Goal: Task Accomplishment & Management: Complete application form

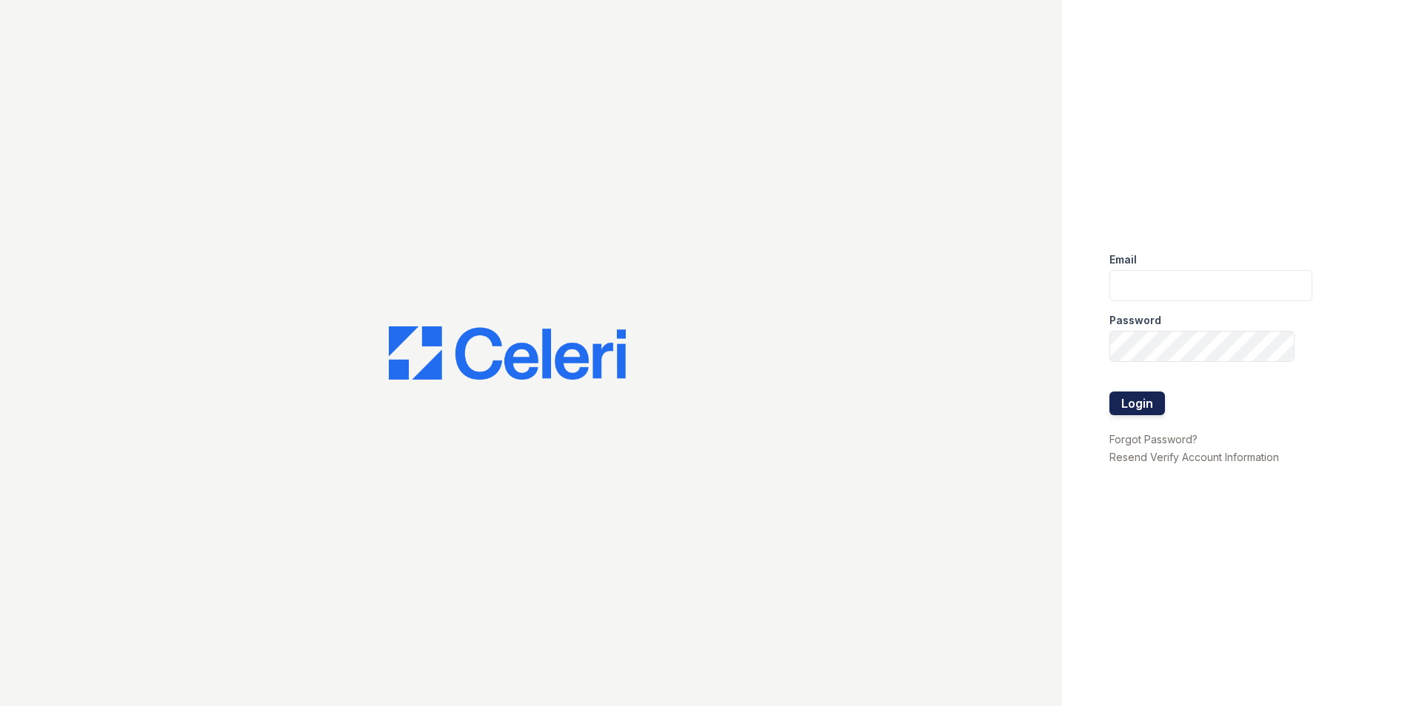
type input "[EMAIL_ADDRESS][DOMAIN_NAME]"
click at [1160, 408] on button "Login" at bounding box center [1137, 404] width 56 height 24
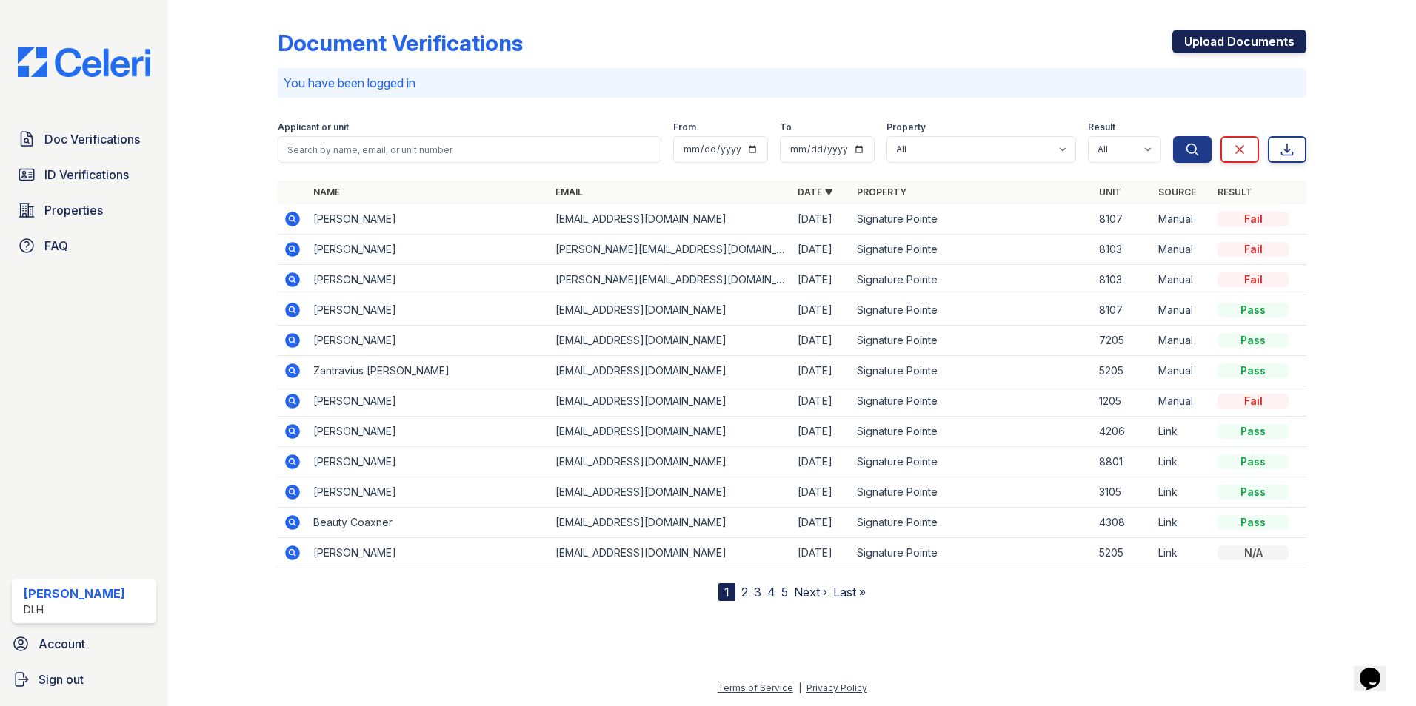
click at [1197, 40] on link "Upload Documents" at bounding box center [1239, 42] width 134 height 24
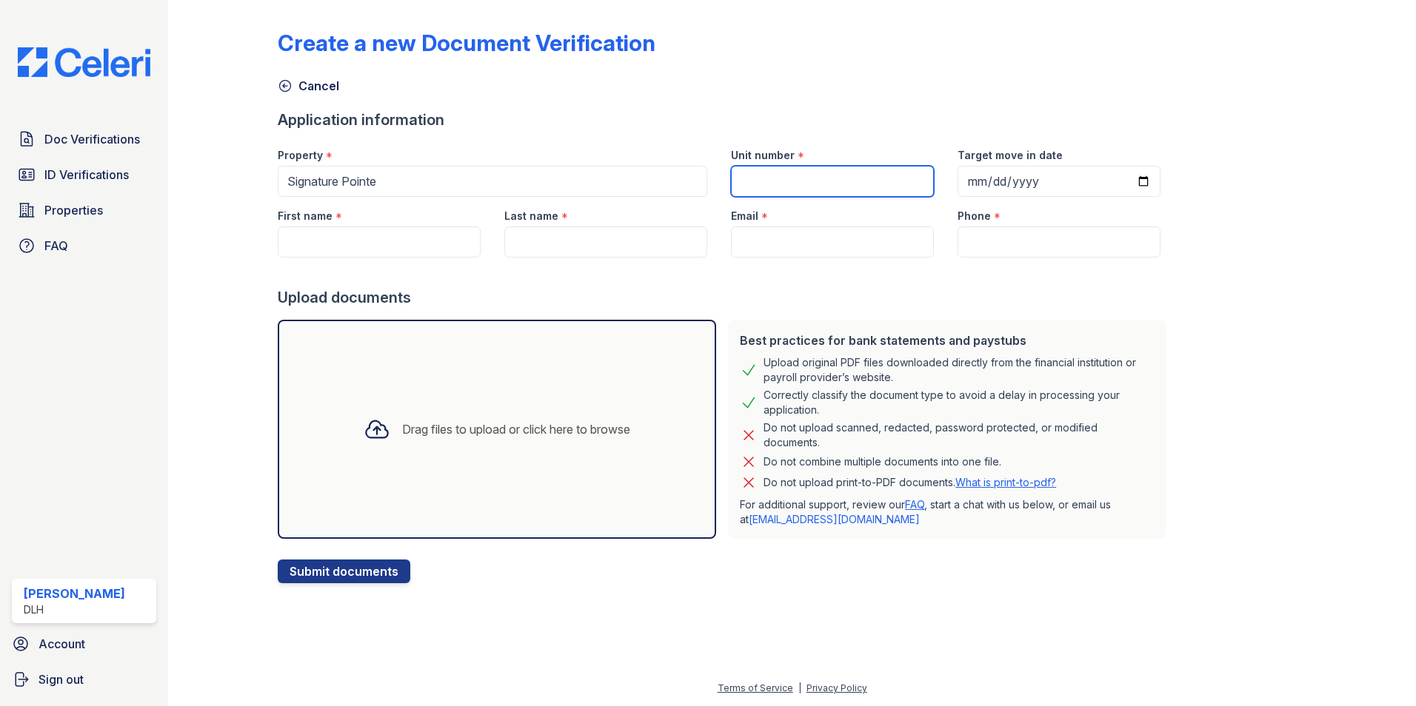
click at [780, 178] on input "Unit number" at bounding box center [832, 181] width 203 height 31
click at [781, 178] on input "Unit number" at bounding box center [832, 181] width 203 height 31
type input "8107"
click at [374, 237] on input "First name" at bounding box center [379, 242] width 203 height 31
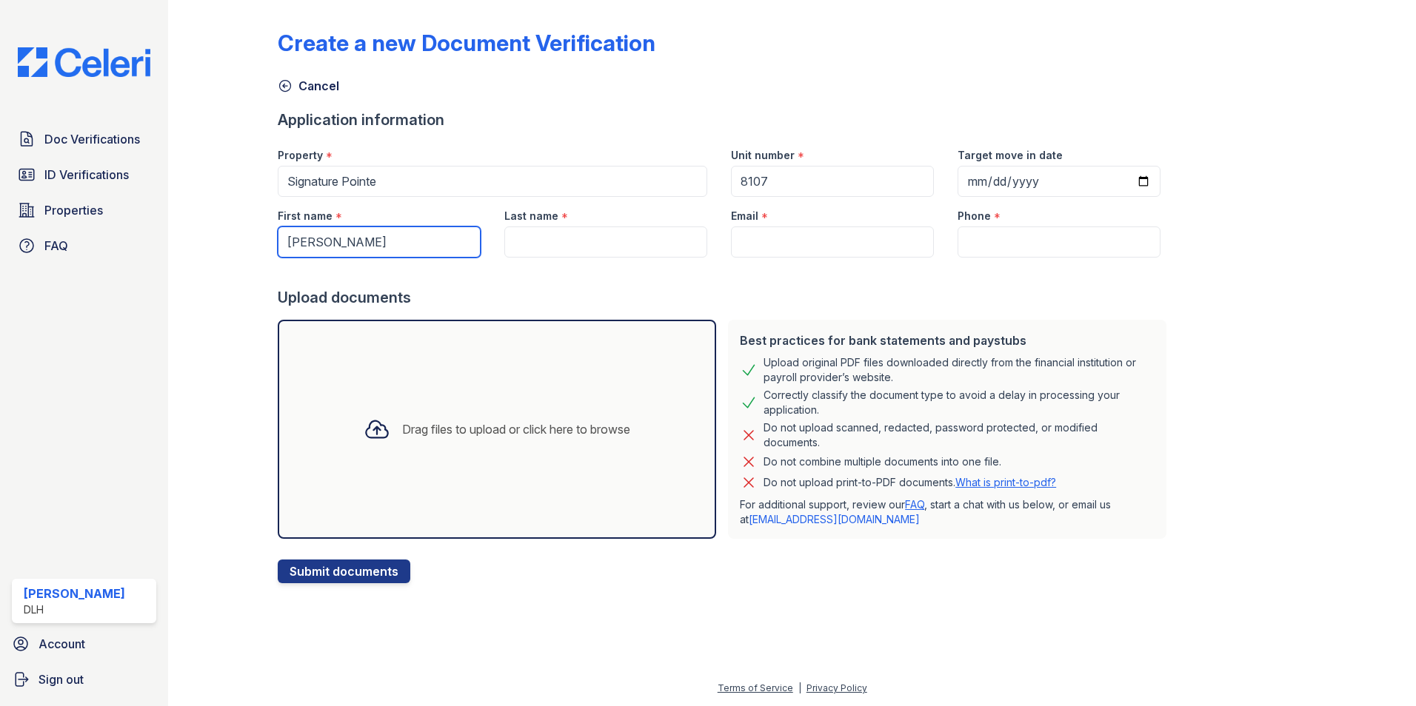
type input "[PERSON_NAME]"
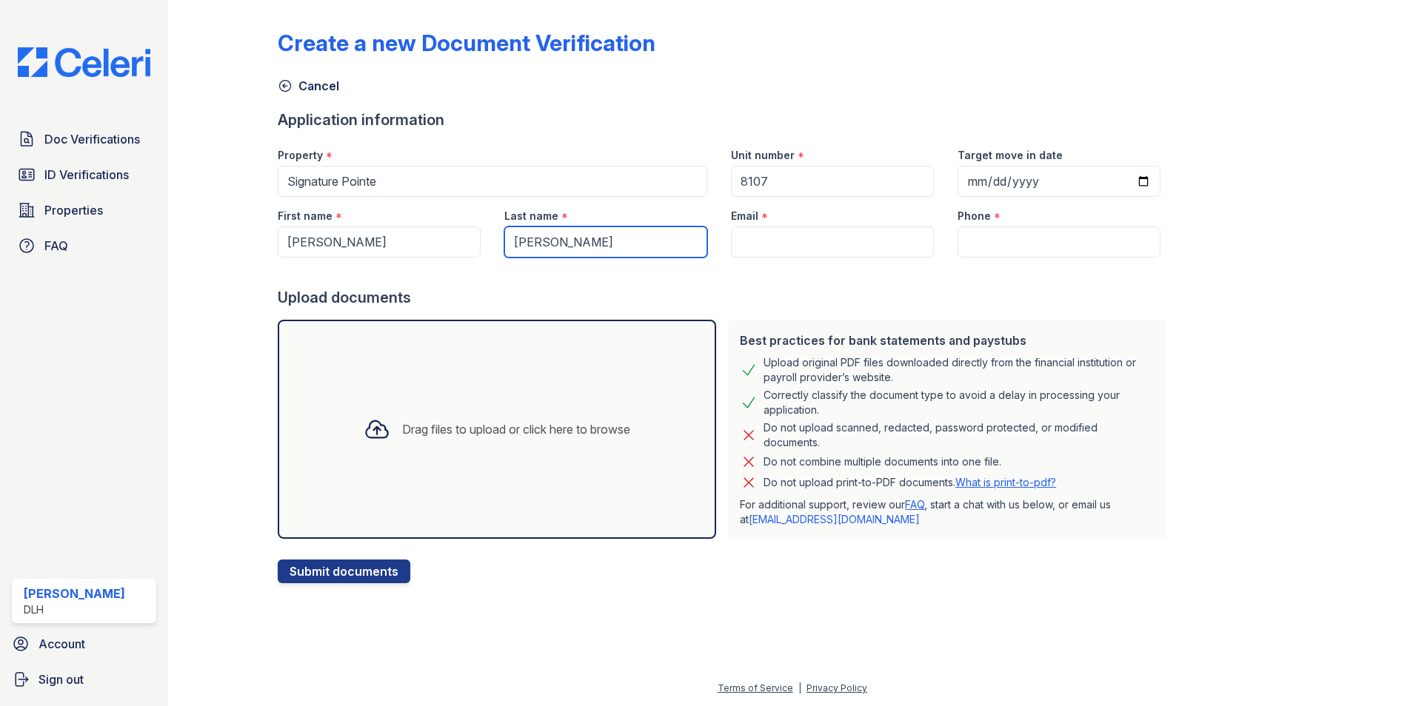
type input "[PERSON_NAME]"
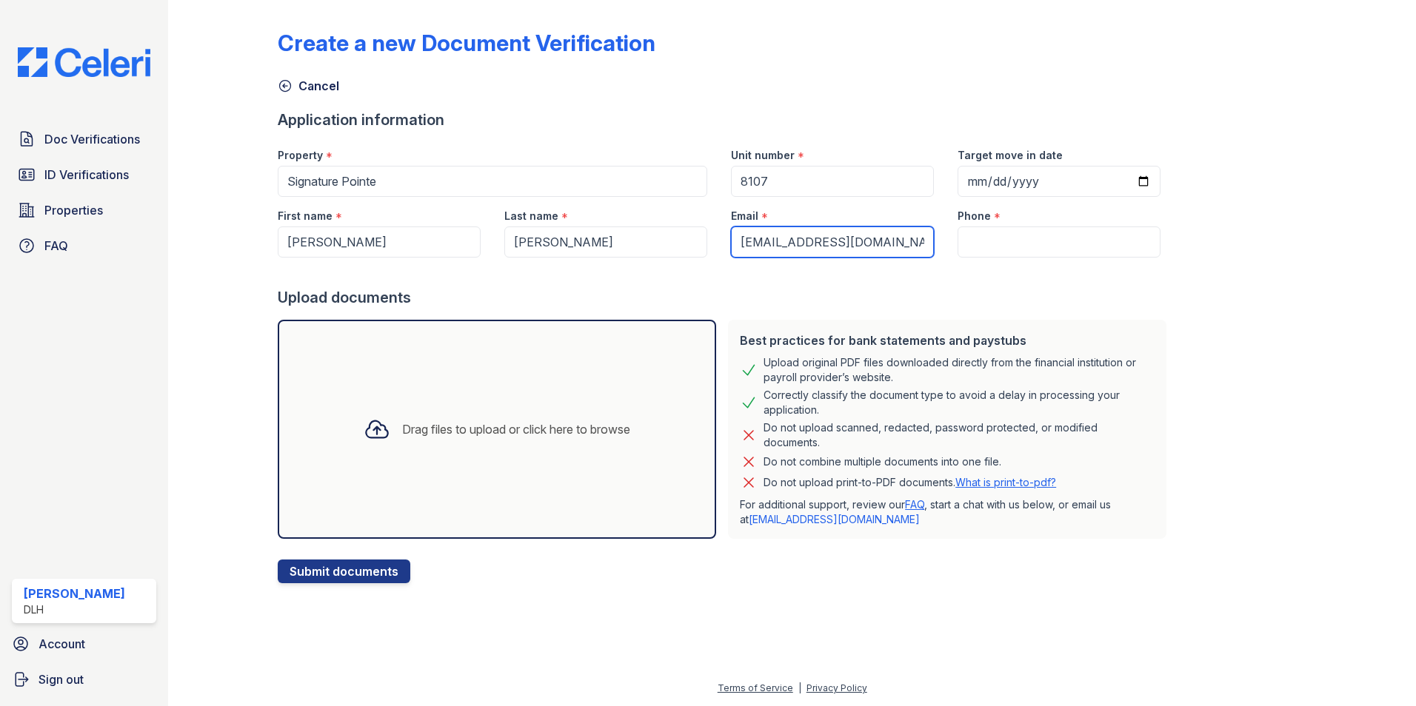
type input "[EMAIL_ADDRESS][DOMAIN_NAME]"
type input "8645287845"
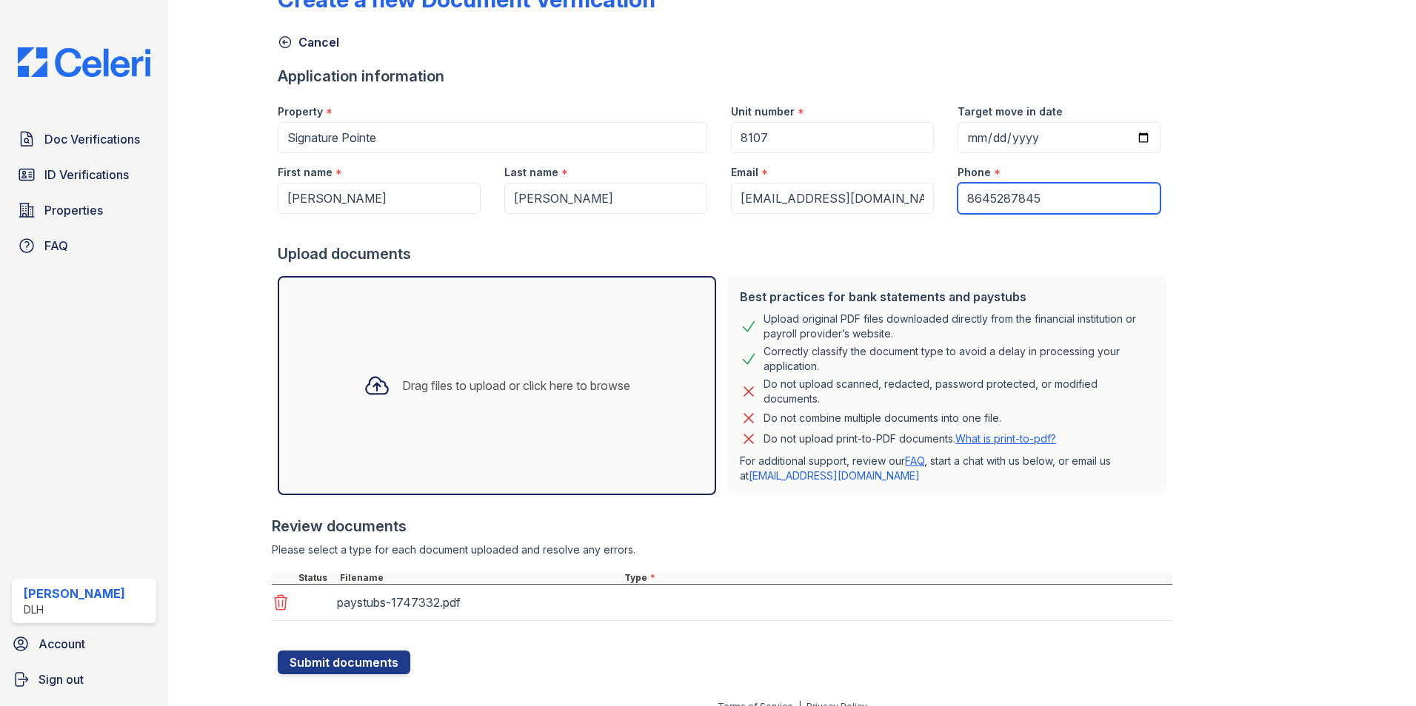
scroll to position [62, 0]
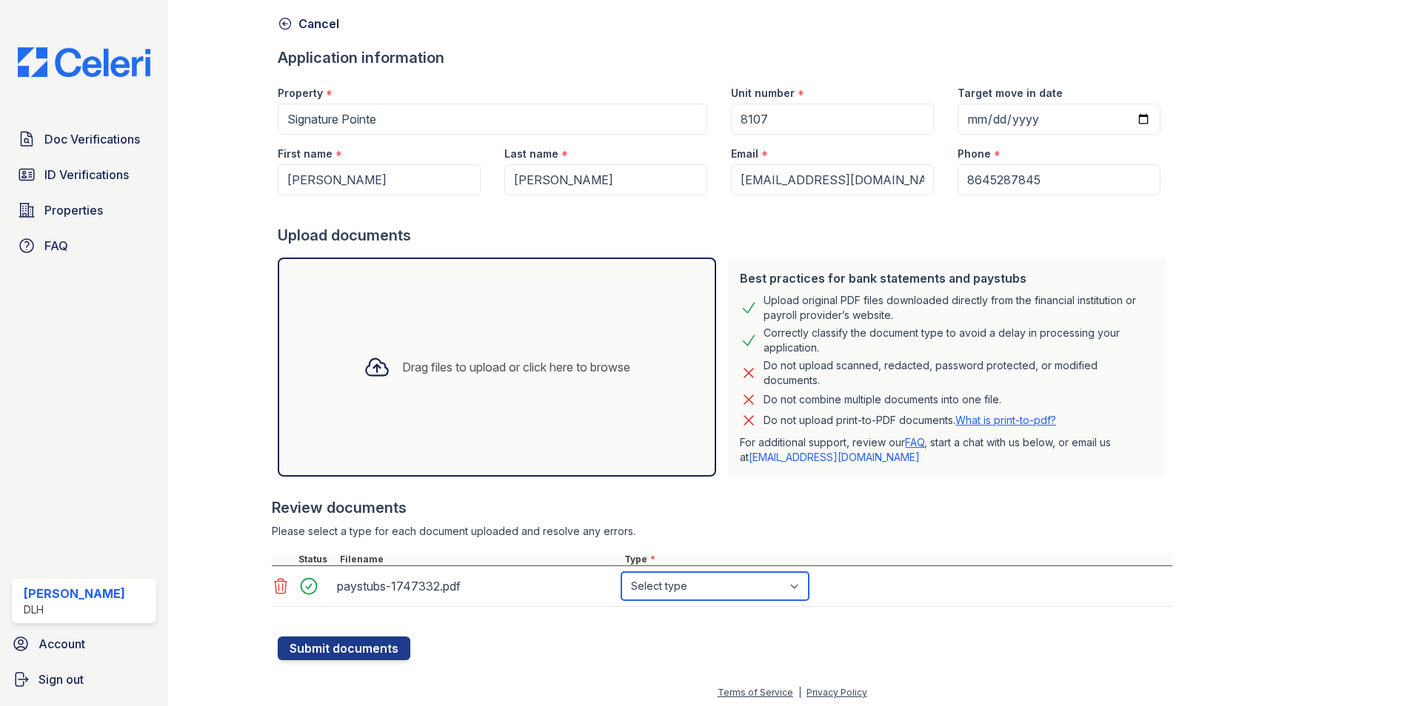
drag, startPoint x: 714, startPoint y: 591, endPoint x: 707, endPoint y: 581, distance: 12.1
click at [714, 591] on select "Select type Paystub Bank Statement Offer Letter Tax Documents Benefit Award Let…" at bounding box center [714, 586] width 187 height 28
select select "paystub"
click at [621, 572] on select "Select type Paystub Bank Statement Offer Letter Tax Documents Benefit Award Let…" at bounding box center [714, 586] width 187 height 28
click at [347, 657] on button "Submit documents" at bounding box center [344, 649] width 133 height 24
